Goal: Information Seeking & Learning: Learn about a topic

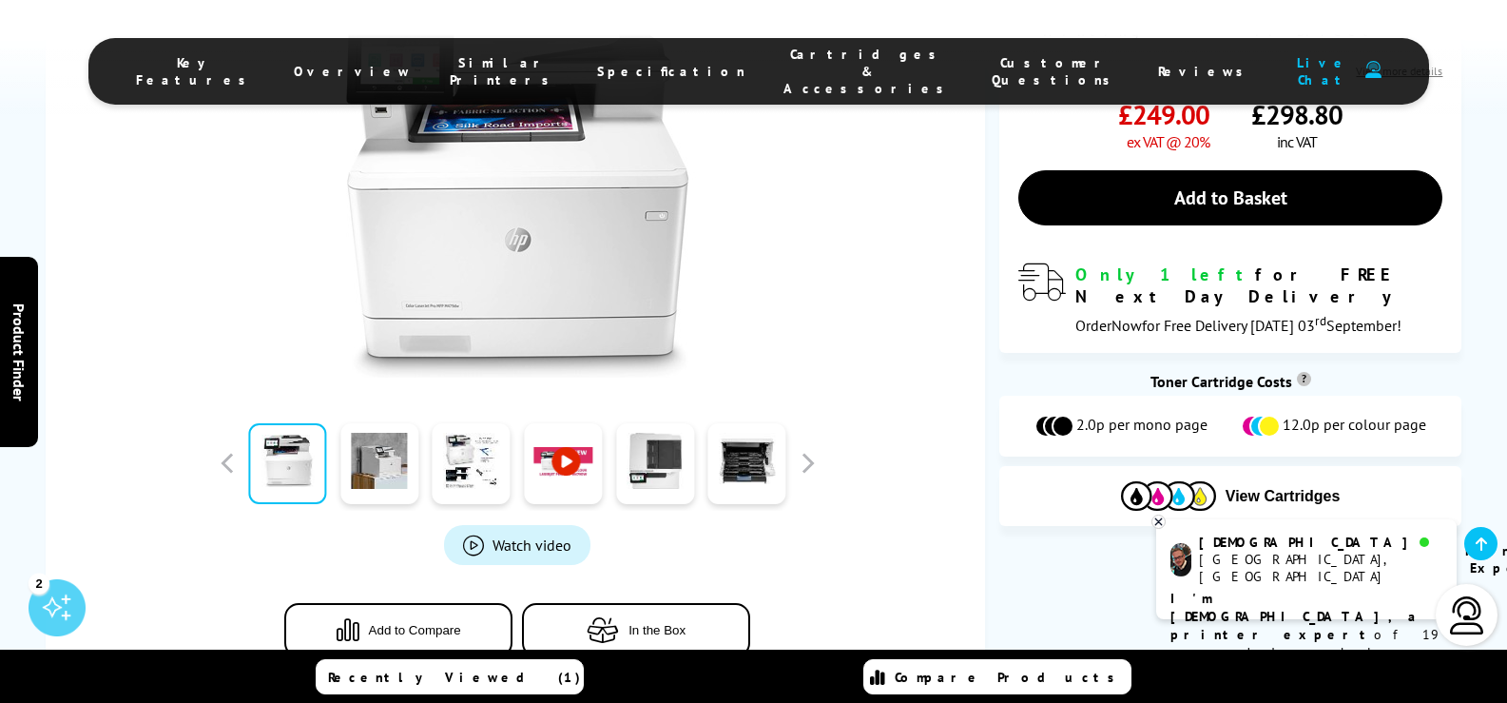
scroll to position [475, 0]
click at [859, 268] on div at bounding box center [517, 182] width 887 height 430
drag, startPoint x: 109, startPoint y: 29, endPoint x: 108, endPoint y: 0, distance: 29.5
click at [108, 0] on div "Key Features Overview Similar Printers Specification Cartridges & Accessories C…" at bounding box center [753, 57] width 1507 height 114
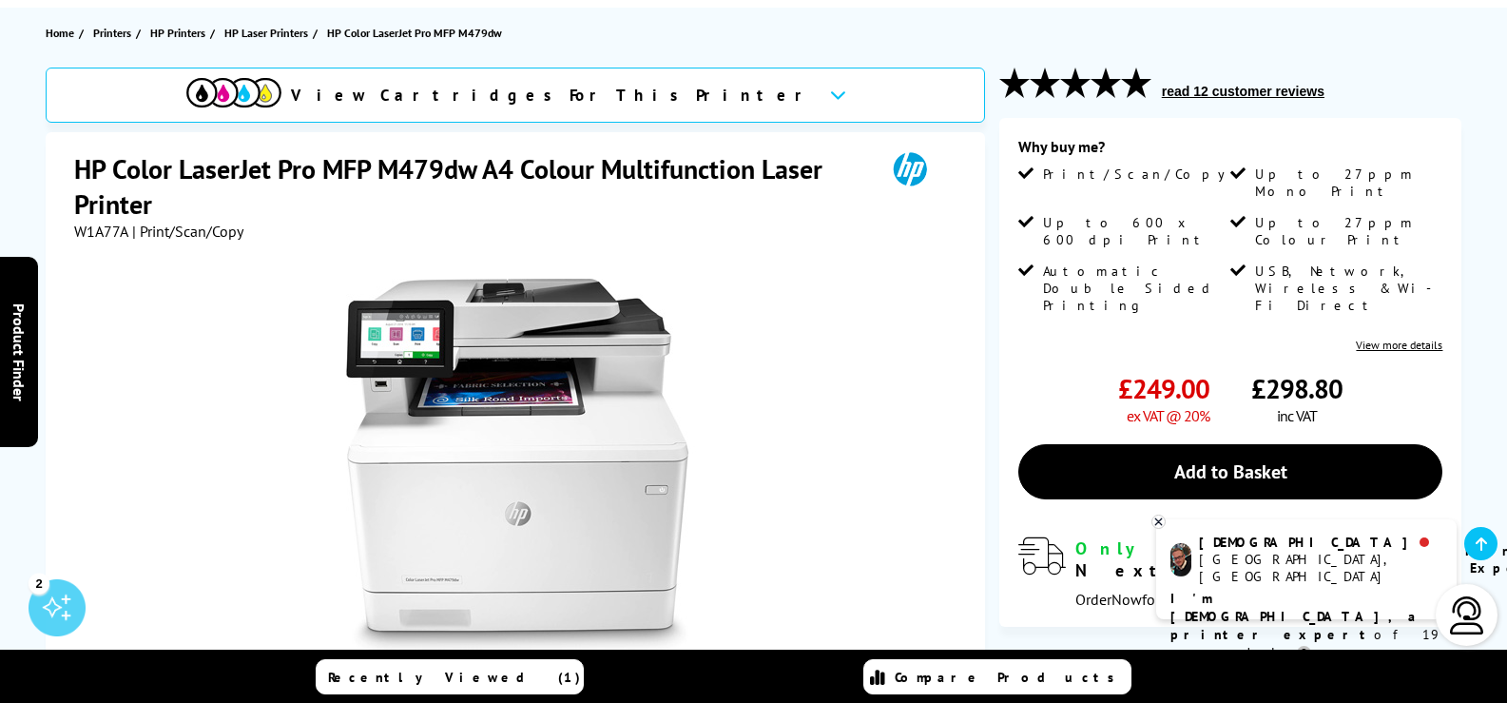
scroll to position [285, 0]
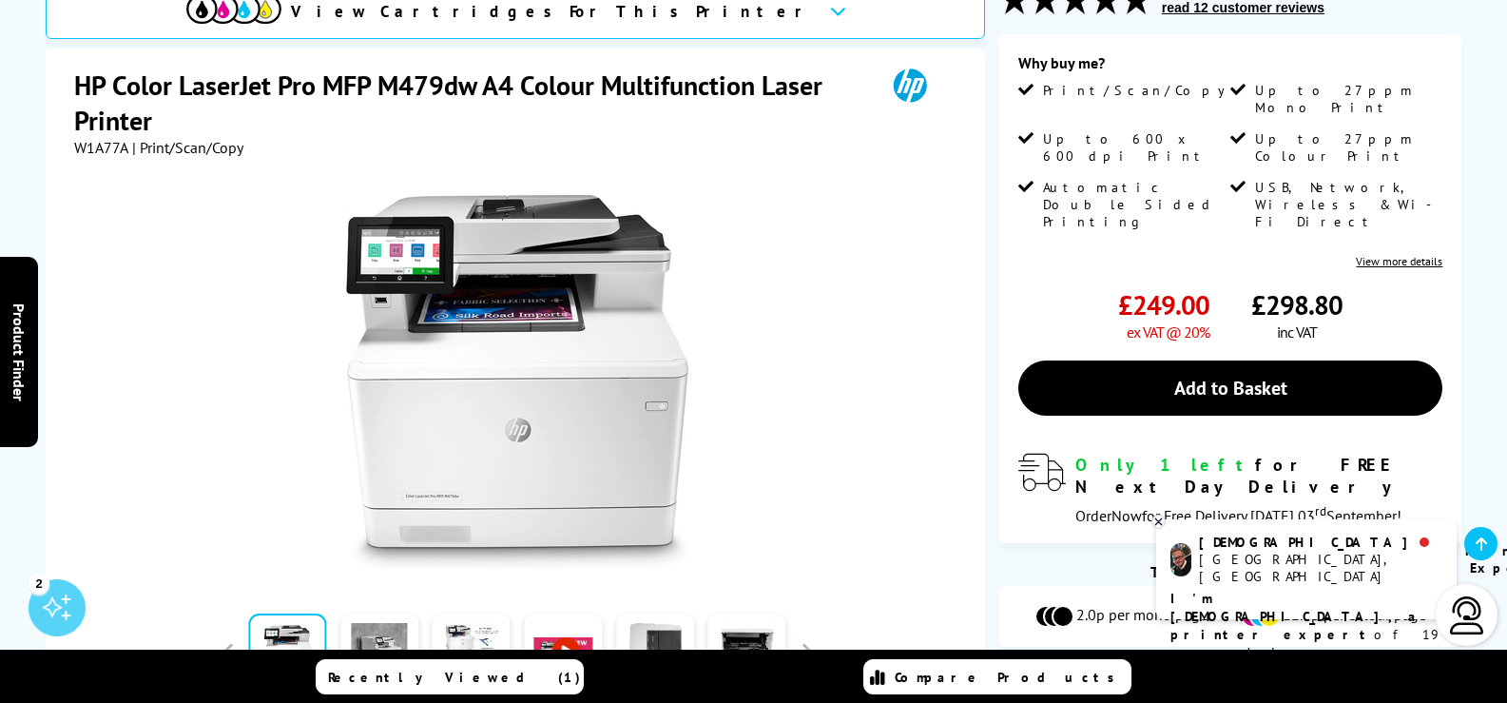
click at [163, 416] on div at bounding box center [517, 372] width 887 height 430
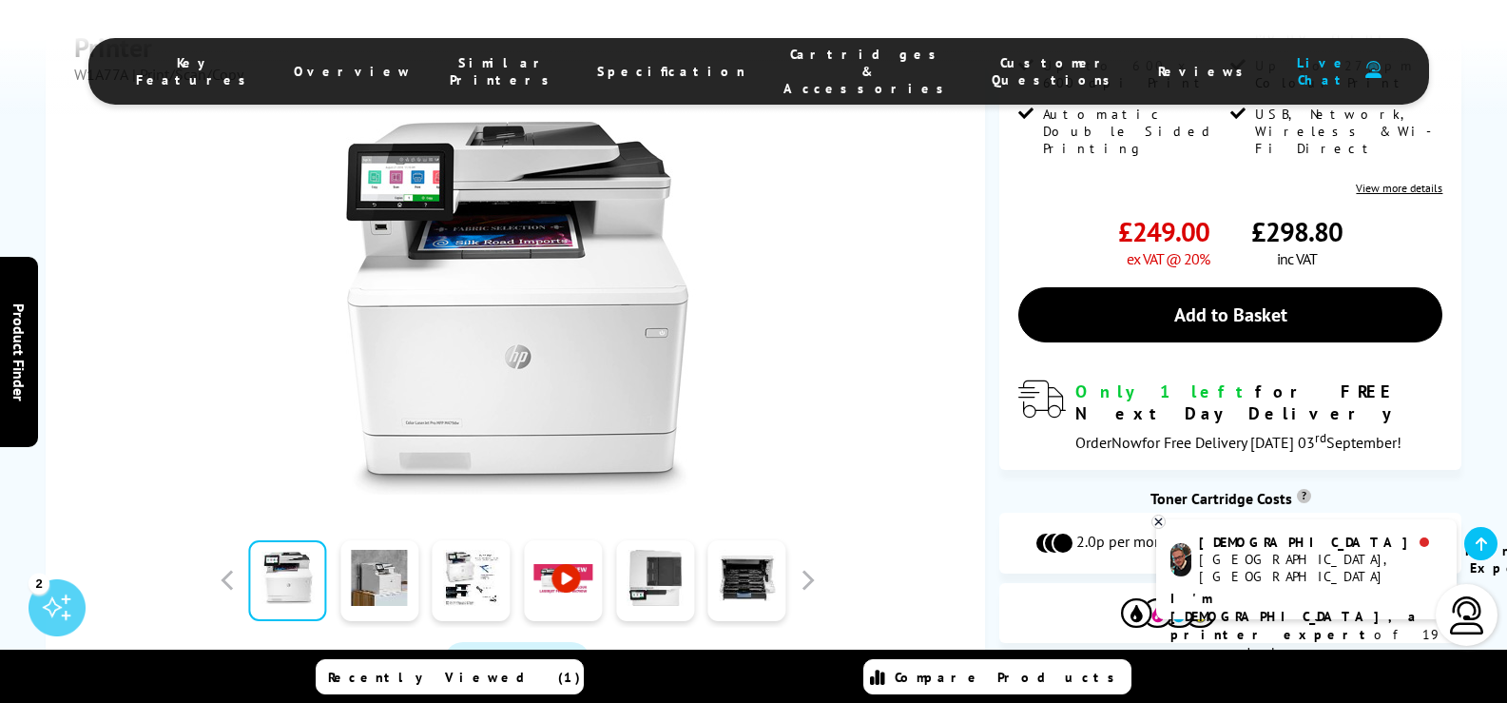
scroll to position [380, 0]
